Goal: Transaction & Acquisition: Purchase product/service

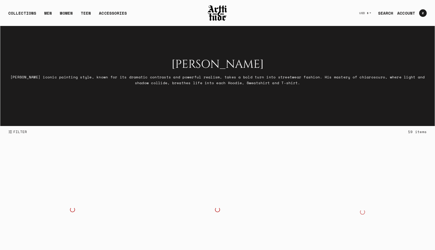
scroll to position [125, 0]
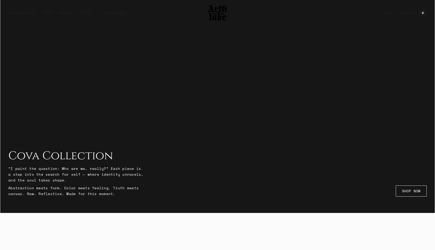
scroll to position [44, 0]
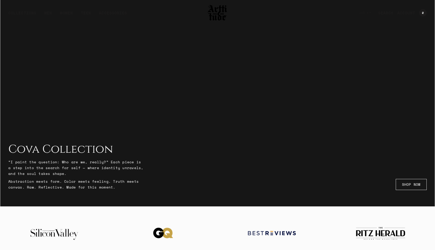
drag, startPoint x: 111, startPoint y: 186, endPoint x: 10, endPoint y: 163, distance: 102.8
click at [10, 163] on div "“I paint the question: Who are we, really?” Each piece is a step into the searc…" at bounding box center [76, 174] width 136 height 31
copy div "I paint the question: Who are we, really?” Each piece is a step into the search…"
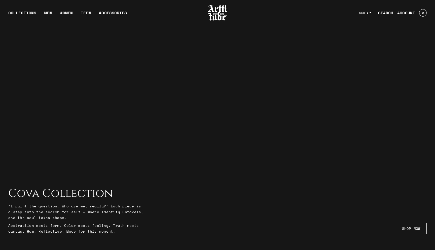
click at [233, 96] on div at bounding box center [217, 125] width 435 height 250
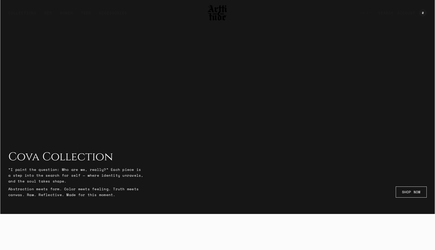
scroll to position [78, 0]
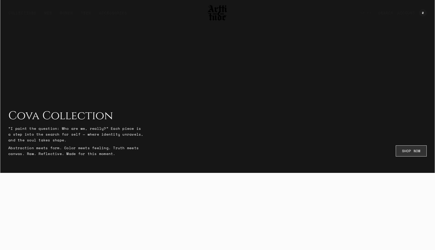
click at [403, 145] on link "SHOP NOW" at bounding box center [411, 150] width 31 height 11
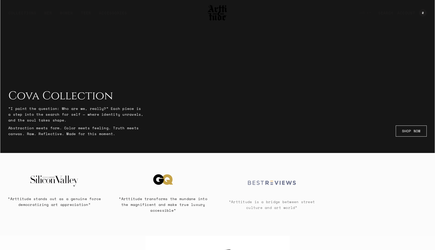
scroll to position [76, 0]
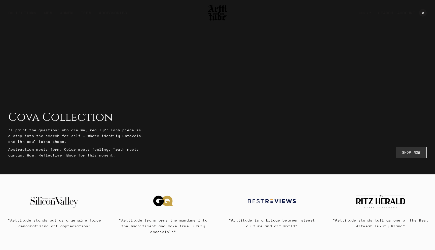
click at [415, 148] on link "SHOP NOW" at bounding box center [411, 152] width 31 height 11
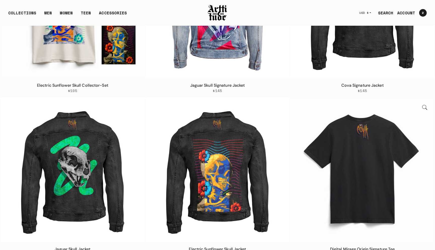
scroll to position [394, 0]
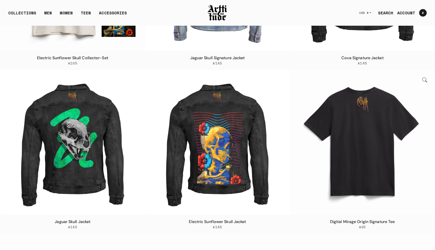
click at [360, 129] on img at bounding box center [362, 142] width 145 height 145
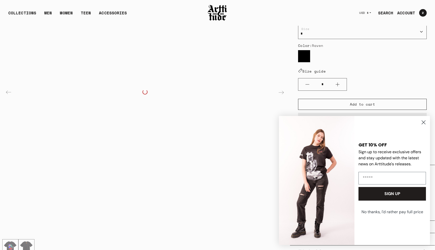
scroll to position [98, 0]
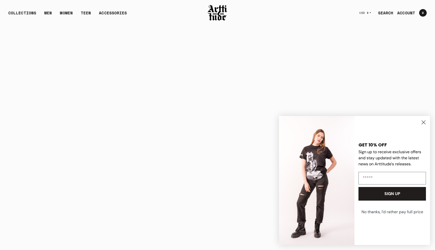
scroll to position [496, 0]
click at [424, 121] on icon "Close dialog" at bounding box center [424, 123] width 4 height 4
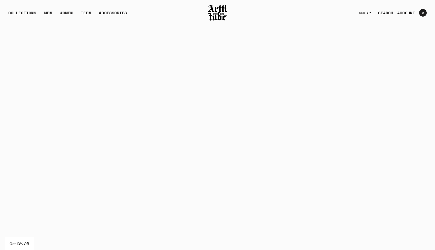
scroll to position [646, 0]
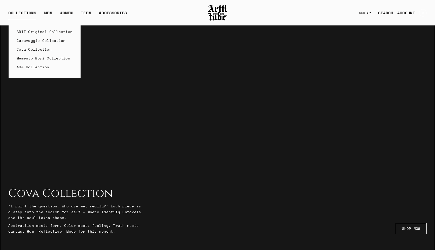
click at [34, 40] on link "Caravaggio Collection" at bounding box center [45, 40] width 56 height 9
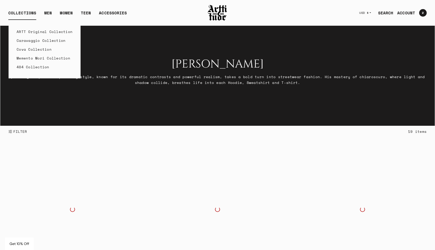
click at [30, 32] on link "ARTT Original Collection" at bounding box center [45, 31] width 56 height 9
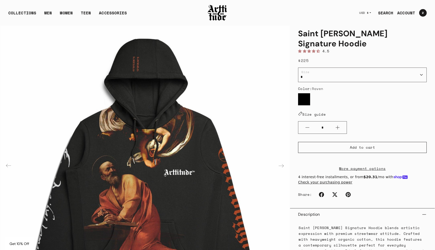
scroll to position [24, 0]
